Goal: Find specific page/section: Find specific page/section

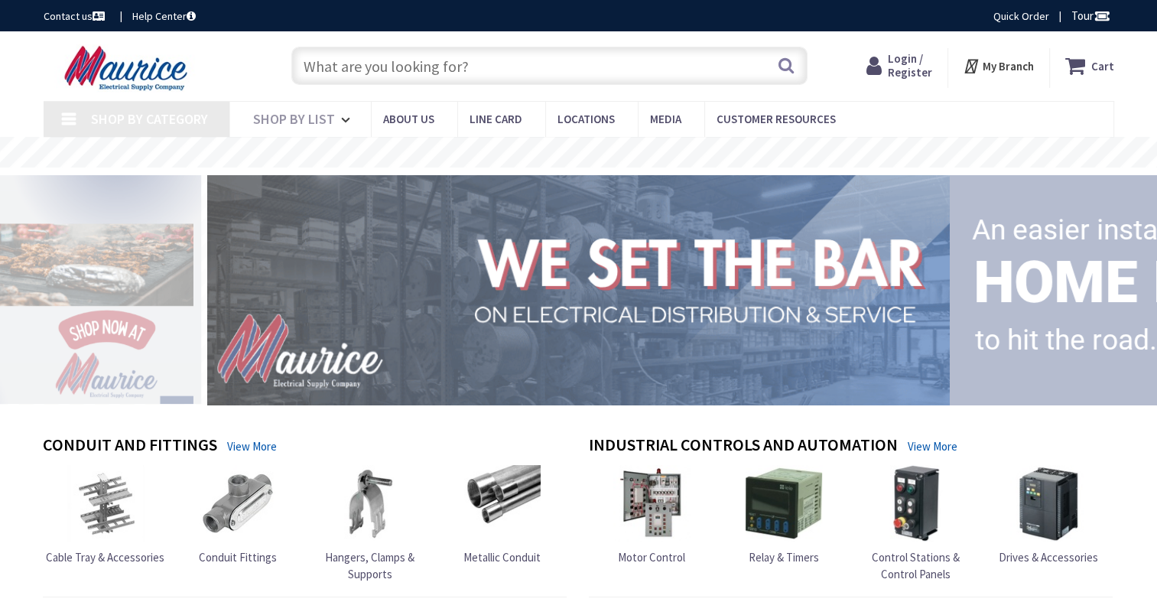
click at [483, 78] on input "text" at bounding box center [549, 66] width 516 height 38
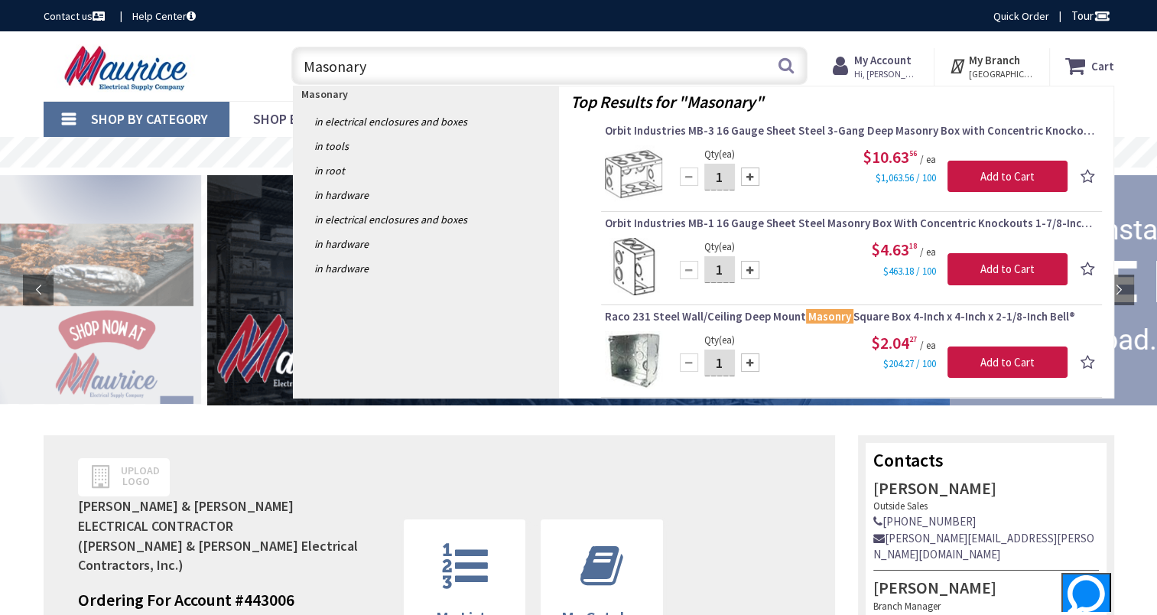
type input "Masonary"
click at [641, 254] on img at bounding box center [633, 266] width 57 height 57
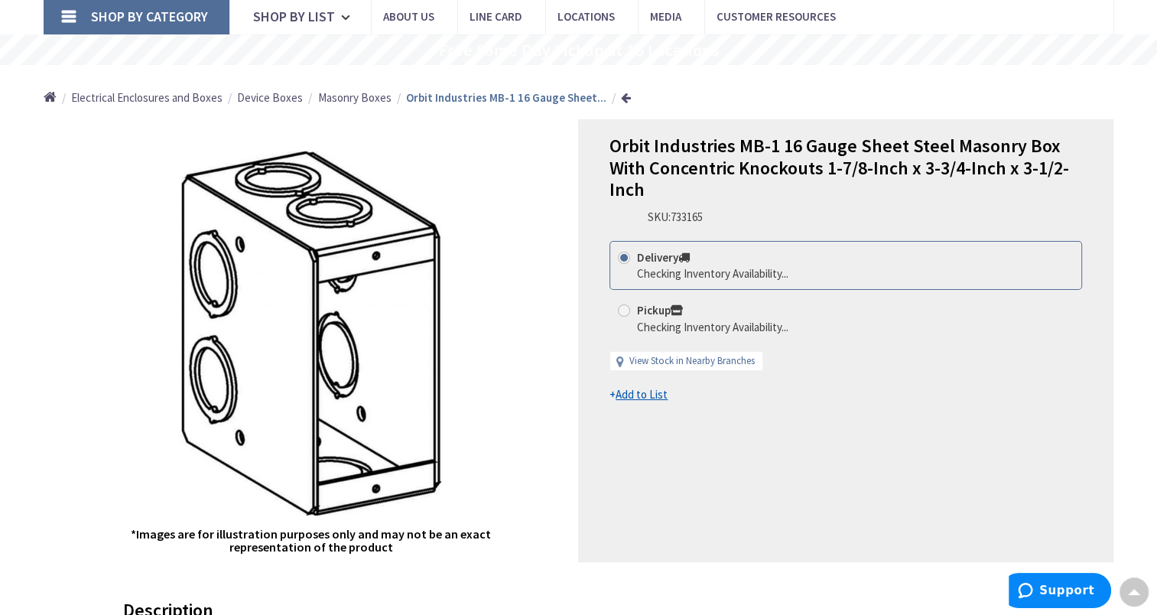
scroll to position [76, 0]
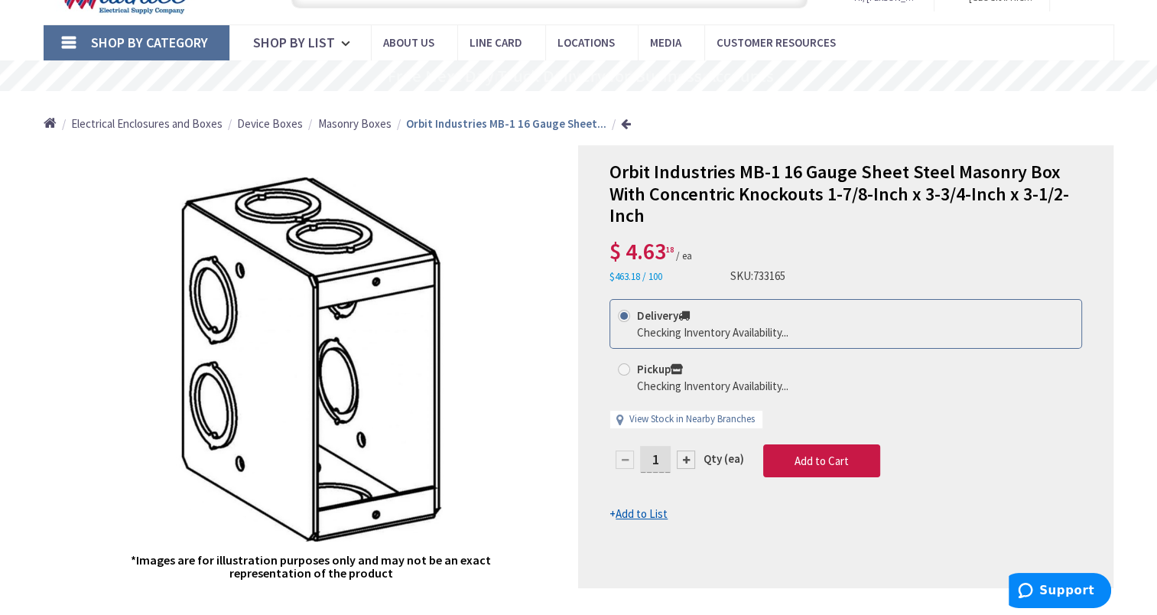
click at [352, 125] on span "Masonry Boxes" at bounding box center [354, 123] width 73 height 15
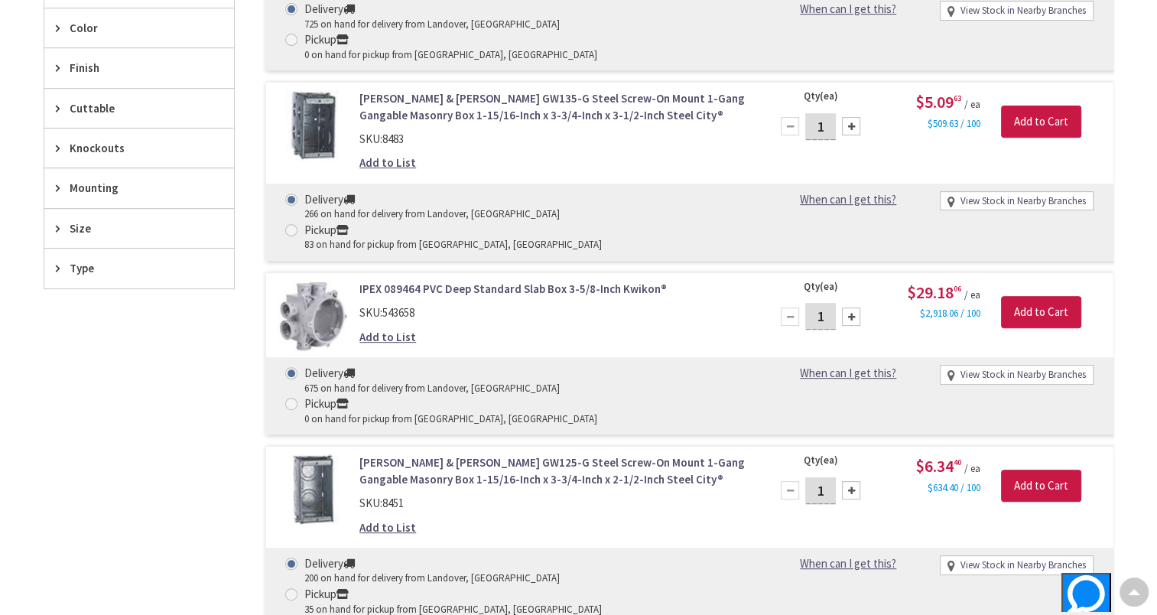
scroll to position [612, 0]
